Goal: Task Accomplishment & Management: Complete application form

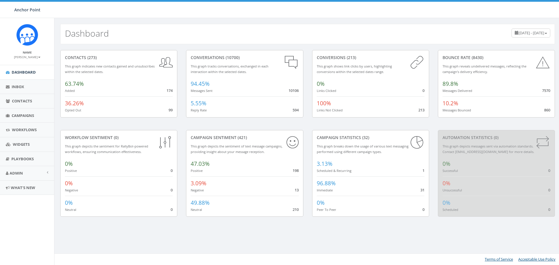
scroll to position [120, 0]
click at [22, 116] on span "Campaigns" at bounding box center [23, 115] width 22 height 5
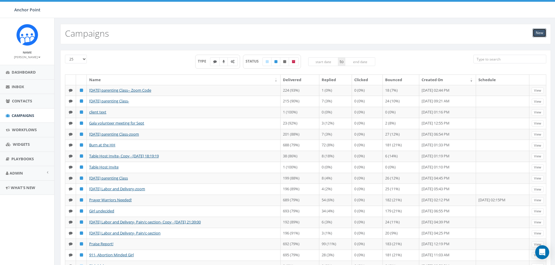
click at [540, 33] on link "New" at bounding box center [539, 33] width 14 height 9
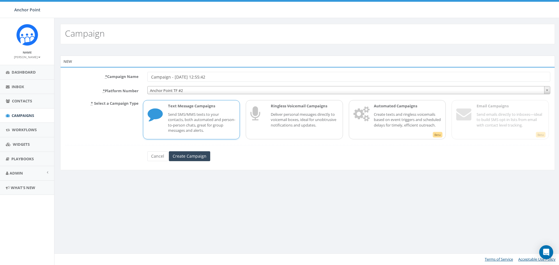
scroll to position [120, 0]
click at [201, 89] on span "Anchor Point TF #2" at bounding box center [349, 90] width 402 height 8
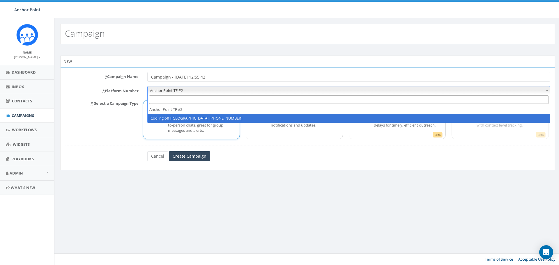
select select "2317893"
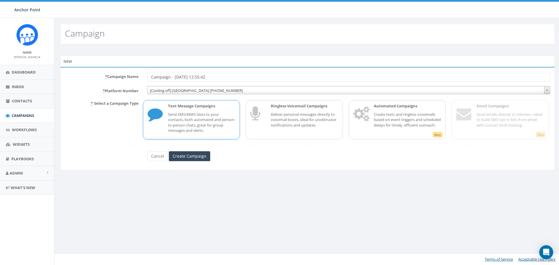
drag, startPoint x: 219, startPoint y: 79, endPoint x: 126, endPoint y: 79, distance: 93.5
click at [126, 79] on div "* Campaign Name Campaign - 09/11/2025, 12:55:42" at bounding box center [308, 77] width 494 height 10
type input "Adoption Decision"
click at [186, 157] on input "Create Campaign" at bounding box center [189, 156] width 41 height 10
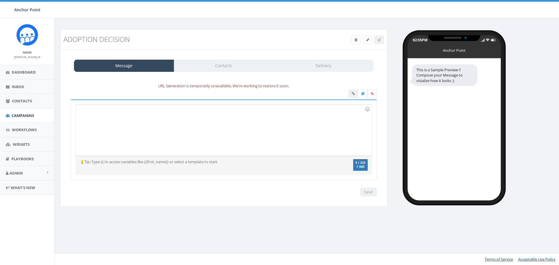
scroll to position [120, 0]
click at [167, 116] on div at bounding box center [224, 130] width 296 height 51
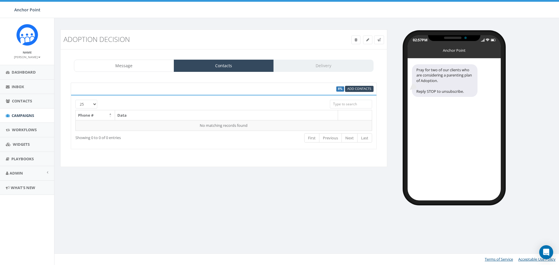
click at [315, 66] on div "Message Contacts Delivery" at bounding box center [224, 66] width 300 height 12
click at [15, 86] on span "Inbox" at bounding box center [18, 86] width 13 height 5
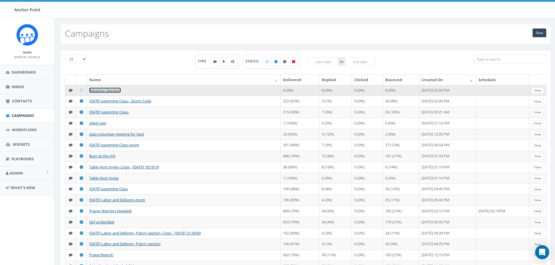
click at [103, 90] on link "Adoption Decision" at bounding box center [105, 90] width 32 height 5
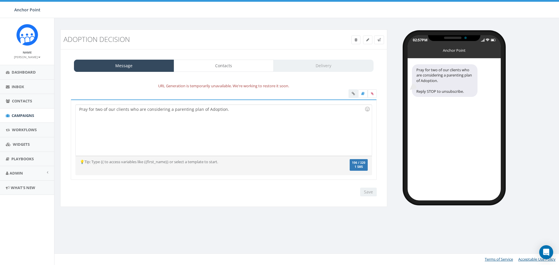
click at [263, 110] on div "Pray for two of our clients who are considering a parenting plan of Adoption." at bounding box center [224, 130] width 296 height 51
click at [315, 65] on div "Message Contacts Delivery" at bounding box center [224, 66] width 300 height 12
click at [315, 66] on div "Message Contacts Delivery" at bounding box center [224, 66] width 300 height 12
click at [240, 67] on link "Contacts" at bounding box center [224, 66] width 100 height 12
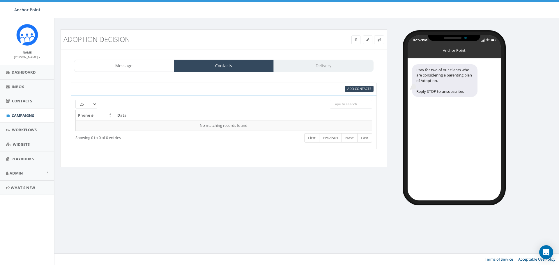
click at [317, 63] on div "Message Contacts Delivery" at bounding box center [224, 66] width 300 height 12
click at [317, 65] on div "Message Contacts Delivery" at bounding box center [224, 66] width 300 height 12
click at [300, 70] on div "Message Contacts Delivery" at bounding box center [224, 66] width 300 height 12
click at [25, 83] on link "Inbox" at bounding box center [27, 87] width 54 height 14
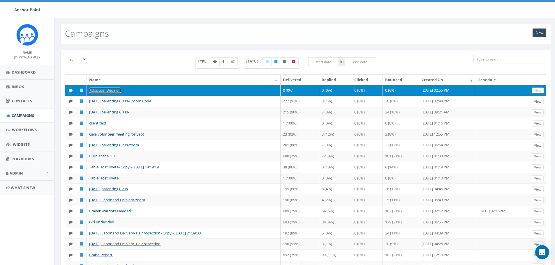
click at [112, 90] on link "Adoption Decision" at bounding box center [105, 90] width 32 height 5
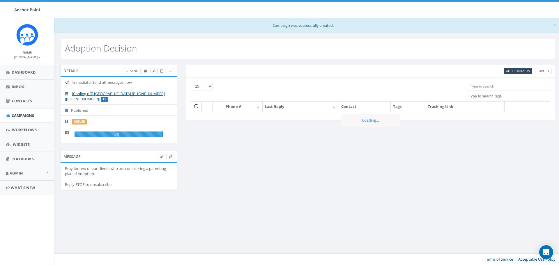
select select
